Goal: Register for event/course

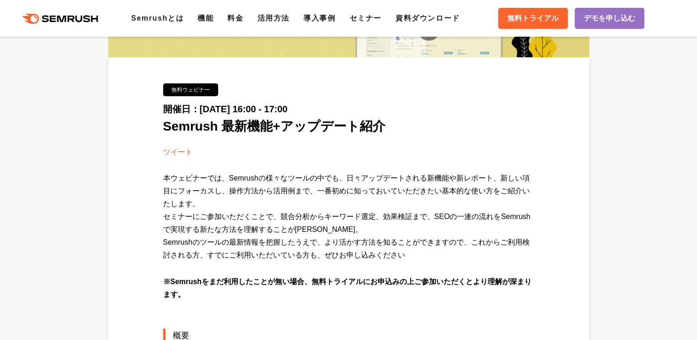
scroll to position [138, 0]
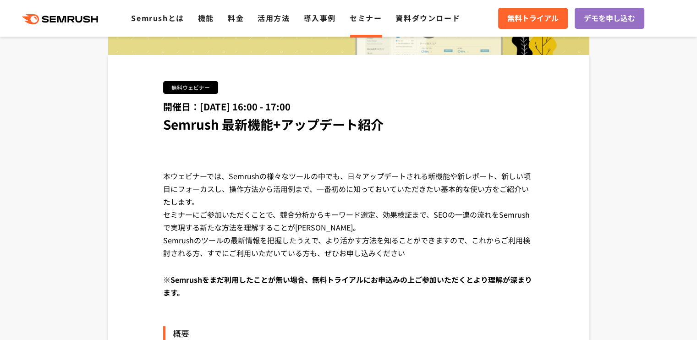
click at [488, 113] on div "開催日：[DATE] 16:00 - 17:00 Semrush 最新機能+アップデート紹介" at bounding box center [348, 116] width 371 height 35
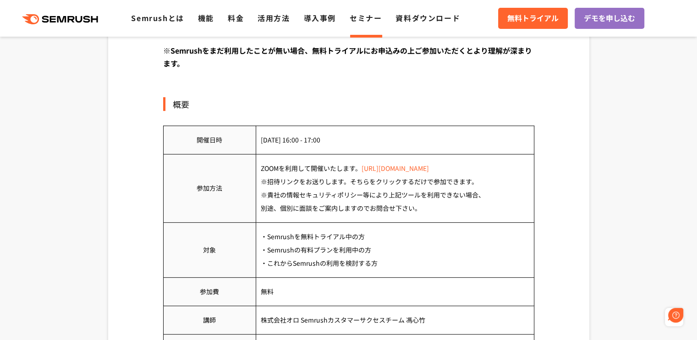
scroll to position [0, 0]
click at [429, 171] on link "[URL][DOMAIN_NAME]" at bounding box center [395, 168] width 67 height 9
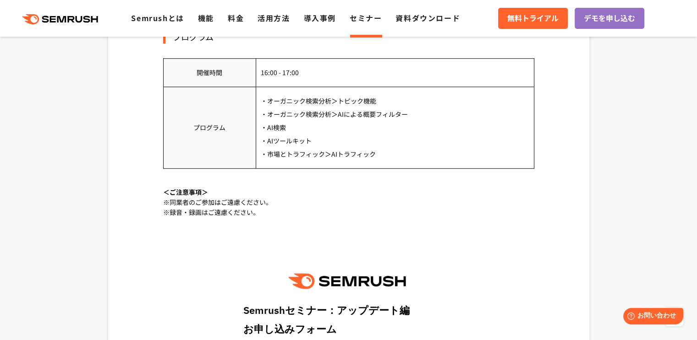
scroll to position [740, 0]
